Goal: Information Seeking & Learning: Learn about a topic

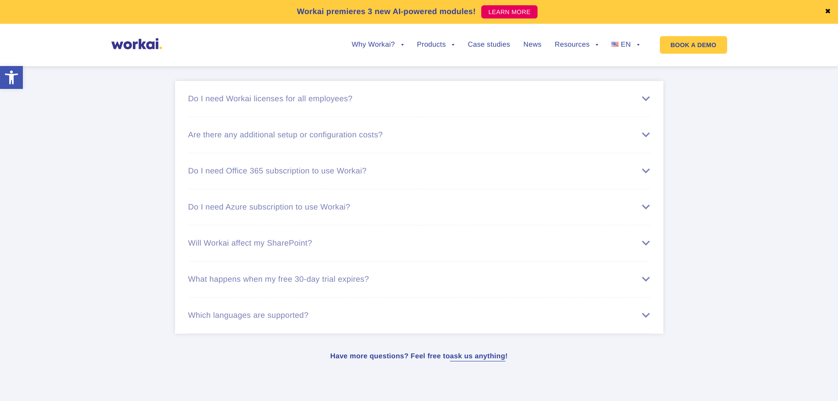
scroll to position [4891, 0]
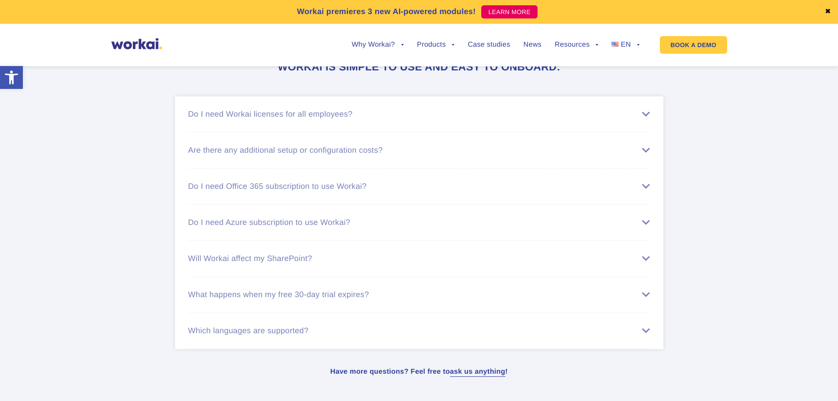
click at [324, 155] on div "Are there any additional setup or configuration costs?" at bounding box center [419, 150] width 462 height 9
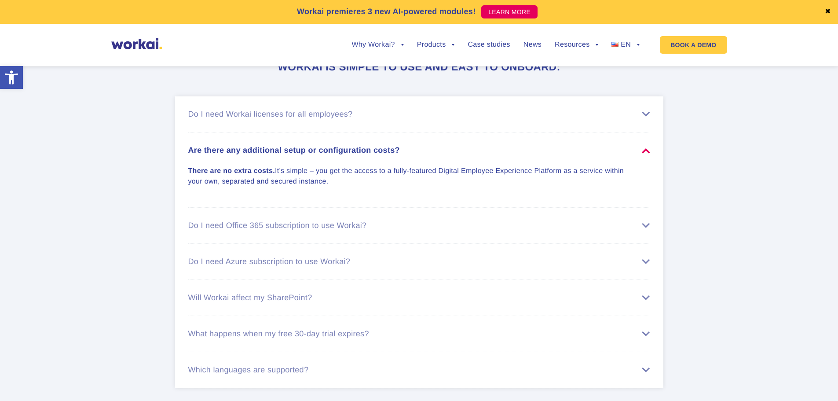
click at [337, 276] on li "Do I need Azure subscription to use Workai? You don’t need your own Azure subsc…" at bounding box center [419, 262] width 462 height 36
click at [333, 244] on li "Do I need Office 365 subscription to use Workai? Despite out-the-box integratio…" at bounding box center [419, 226] width 462 height 36
click at [330, 230] on div "Do I need Office 365 subscription to use Workai?" at bounding box center [419, 225] width 462 height 9
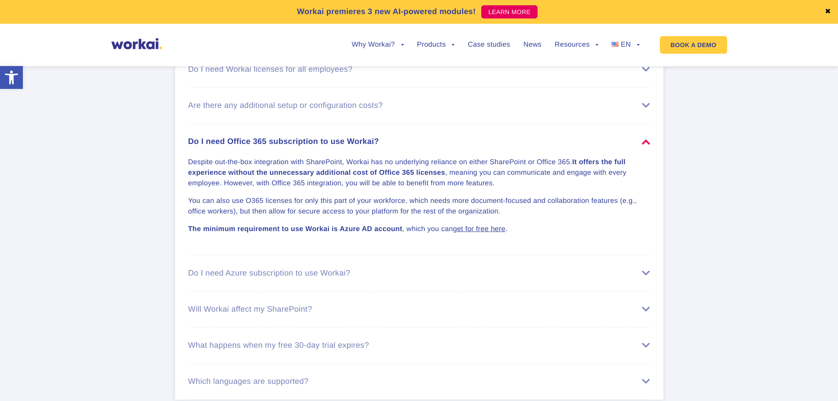
scroll to position [4979, 0]
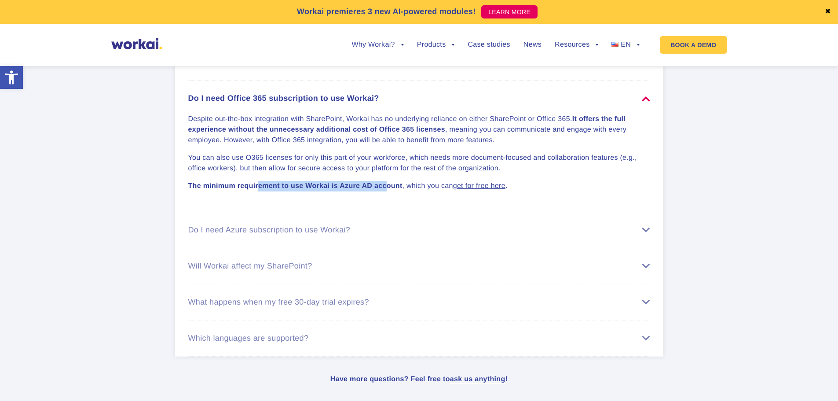
drag, startPoint x: 257, startPoint y: 193, endPoint x: 387, endPoint y: 201, distance: 130.5
click at [387, 201] on li "Do I need Office 365 subscription to use Workai? Despite out-the-box integratio…" at bounding box center [419, 147] width 462 height 132
click at [383, 190] on strong "The minimum requirement to use Workai is Azure AD account" at bounding box center [295, 185] width 214 height 7
drag, startPoint x: 363, startPoint y: 198, endPoint x: 409, endPoint y: 198, distance: 46.2
click at [409, 191] on p "The minimum requirement to use Workai is Azure AD account , which you can get f…" at bounding box center [414, 186] width 452 height 11
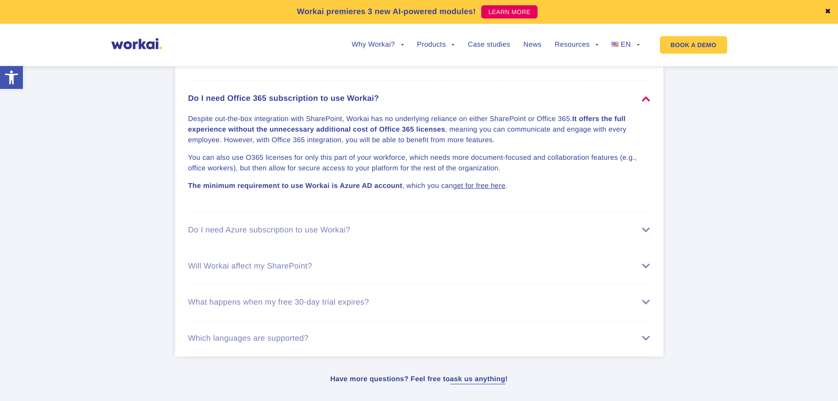
click at [450, 205] on li "Do I need Office 365 subscription to use Workai? Despite out-the-box integratio…" at bounding box center [419, 147] width 462 height 132
click at [476, 190] on link "get for free here" at bounding box center [479, 185] width 52 height 7
